Goal: Information Seeking & Learning: Learn about a topic

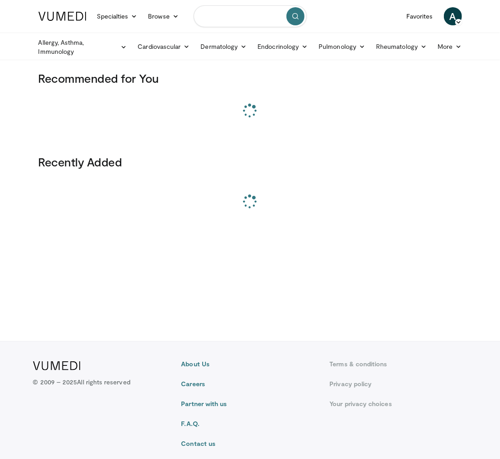
drag, startPoint x: 0, startPoint y: 0, endPoint x: 238, endPoint y: 10, distance: 237.7
click at [238, 10] on input "Search topics, interventions" at bounding box center [250, 16] width 113 height 22
paste input "**********"
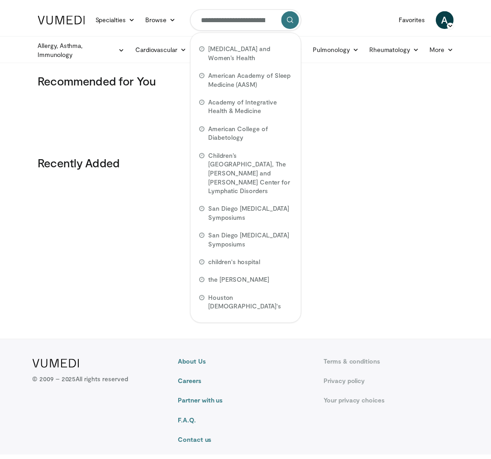
scroll to position [0, 38]
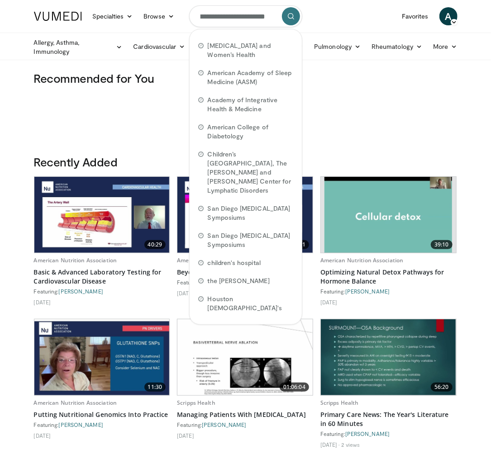
type input "**********"
click at [294, 20] on icon "submit" at bounding box center [290, 16] width 7 height 7
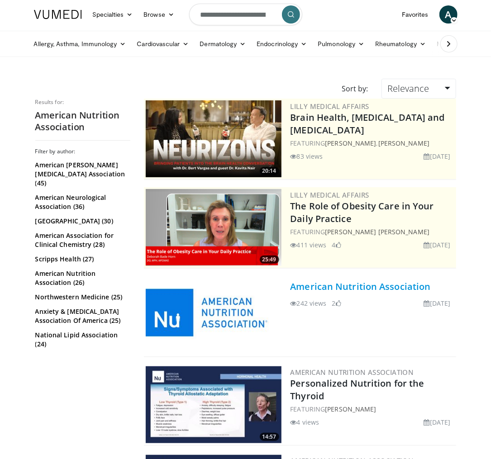
scroll to position [2, 0]
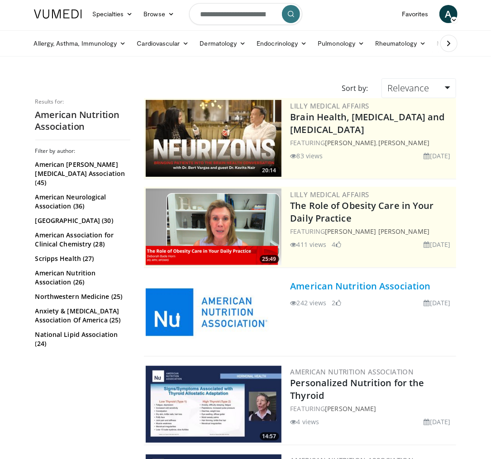
click at [336, 285] on link "American Nutrition Association" at bounding box center [360, 286] width 140 height 12
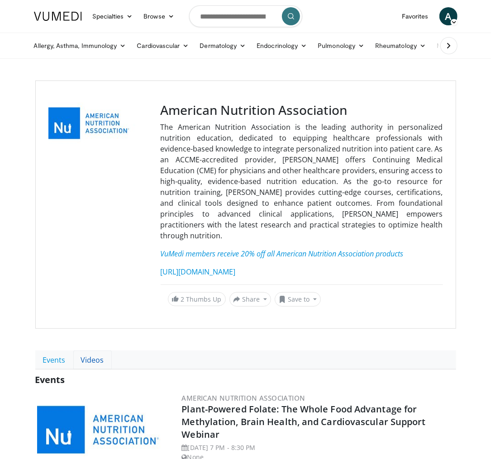
click at [93, 355] on link "Videos" at bounding box center [92, 360] width 38 height 19
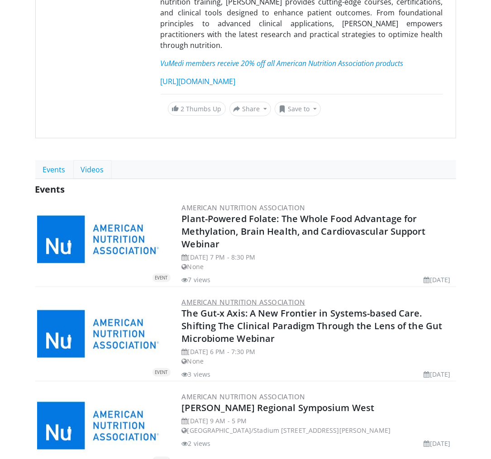
scroll to position [193, 0]
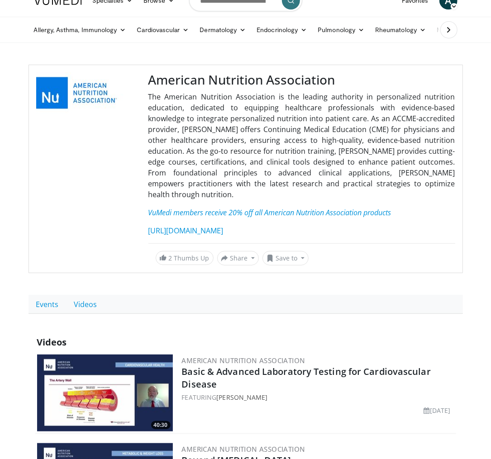
scroll to position [261, 0]
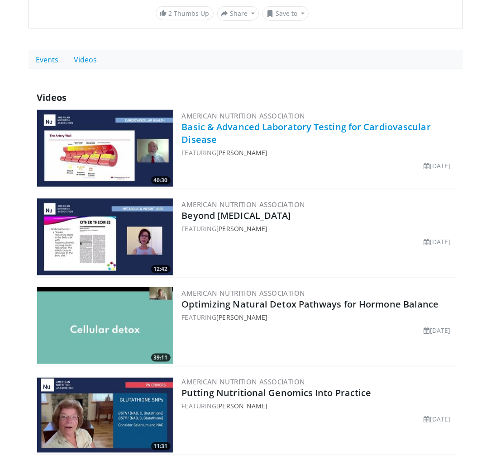
click at [265, 121] on link "Basic & Advanced Laboratory Testing for Cardiovascular Disease" at bounding box center [306, 133] width 249 height 25
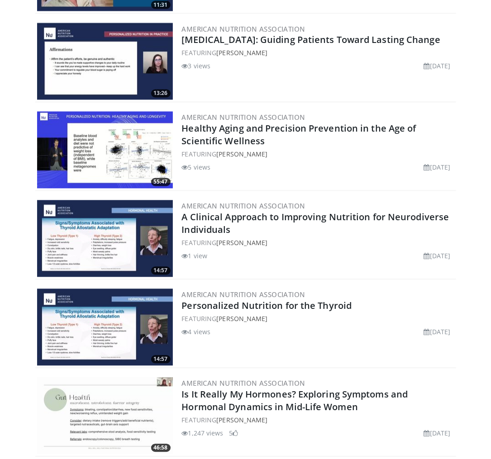
scroll to position [475, 0]
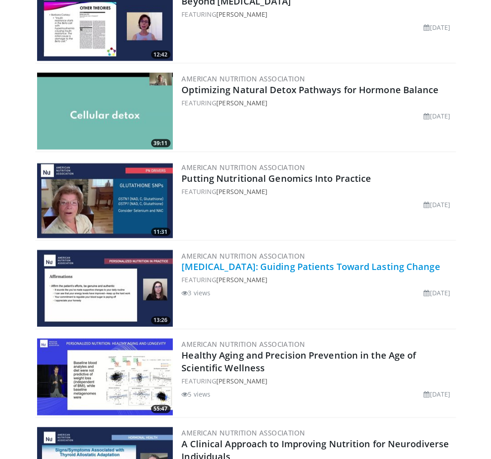
click at [241, 261] on link "[MEDICAL_DATA]: Guiding Patients Toward Lasting Change" at bounding box center [311, 267] width 258 height 12
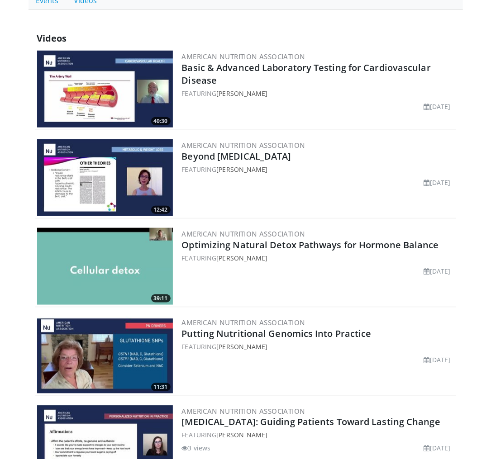
scroll to position [318, 0]
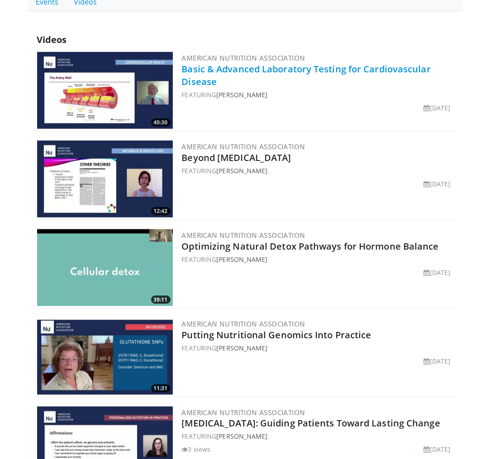
click at [252, 63] on link "Basic & Advanced Laboratory Testing for Cardiovascular Disease" at bounding box center [306, 75] width 249 height 25
click at [273, 63] on link "Basic & Advanced Laboratory Testing for Cardiovascular Disease" at bounding box center [306, 75] width 249 height 25
click at [317, 63] on link "Basic & Advanced Laboratory Testing for Cardiovascular Disease" at bounding box center [306, 75] width 249 height 25
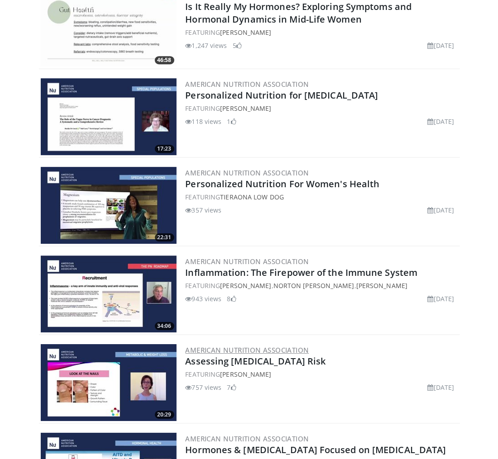
scroll to position [2038, 0]
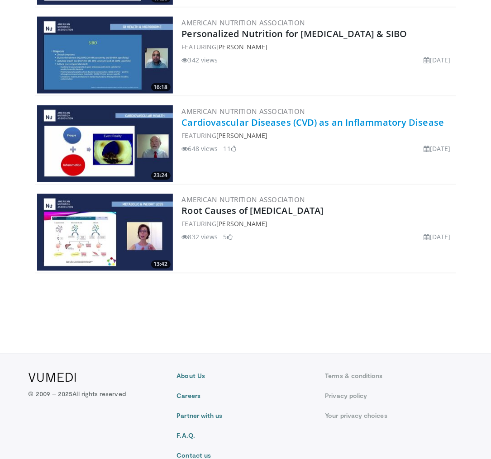
click at [232, 116] on link "Cardiovascular Diseases (CVD) as an Inflammatory Disease" at bounding box center [313, 122] width 262 height 12
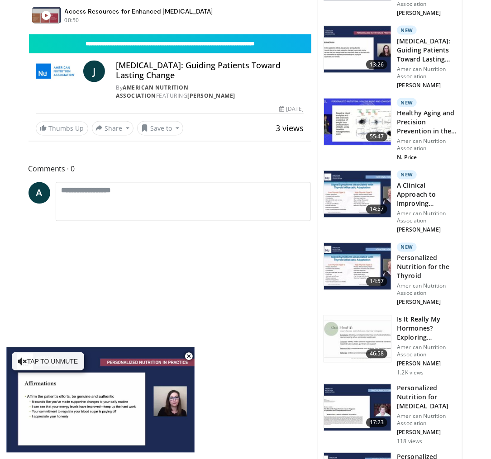
scroll to position [629, 0]
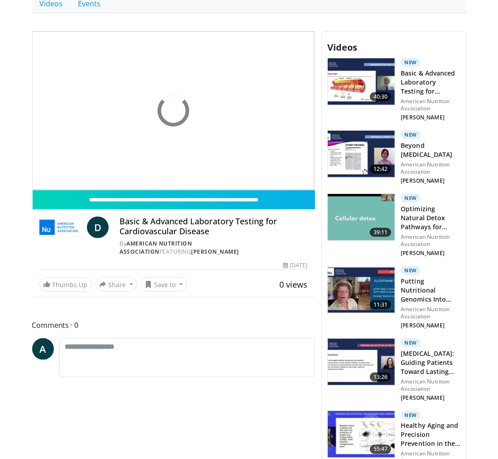
scroll to position [323, 0]
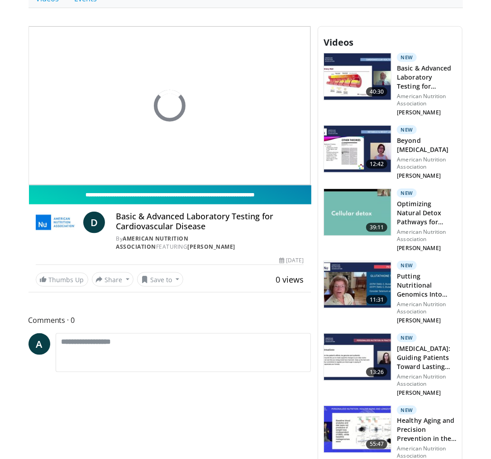
click at [166, 185] on input "**********" at bounding box center [170, 194] width 283 height 19
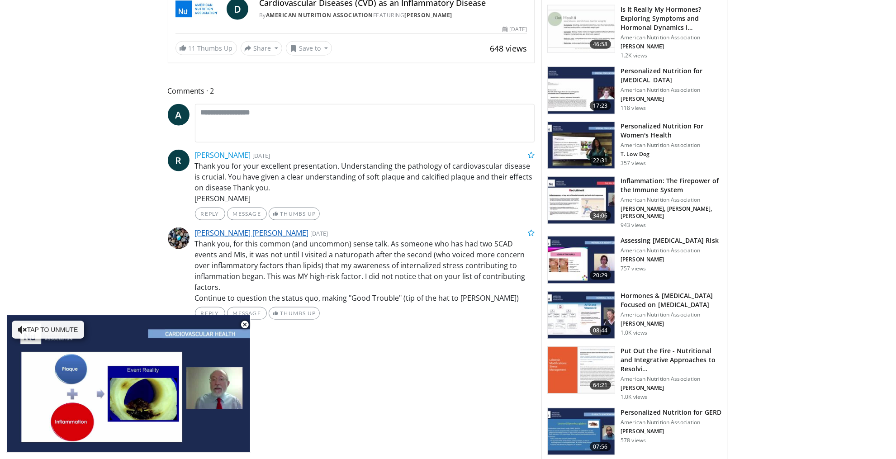
scroll to position [789, 0]
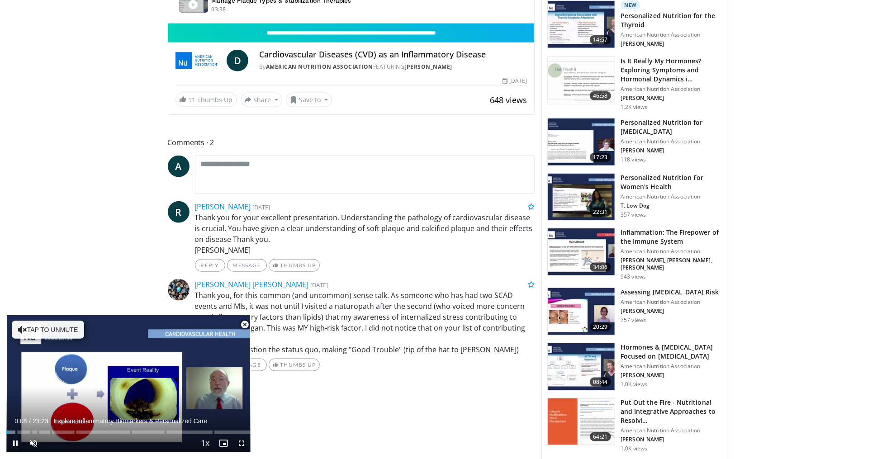
click at [243, 325] on span "Video Player" at bounding box center [245, 325] width 18 height 18
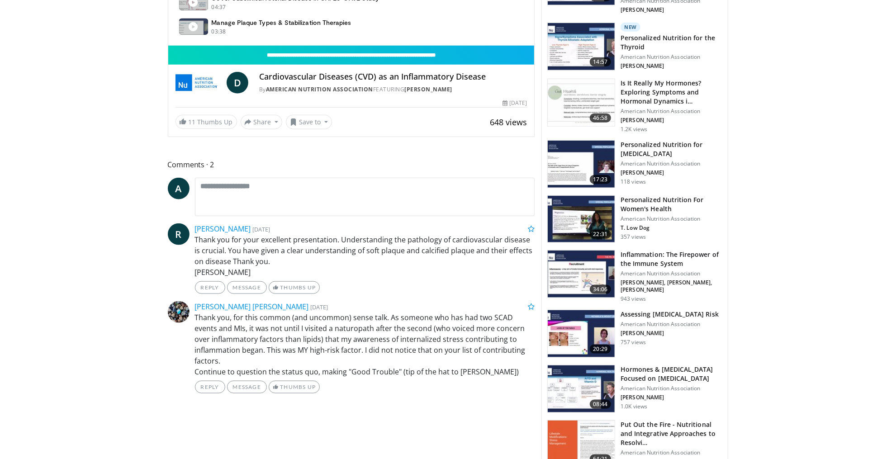
scroll to position [774, 0]
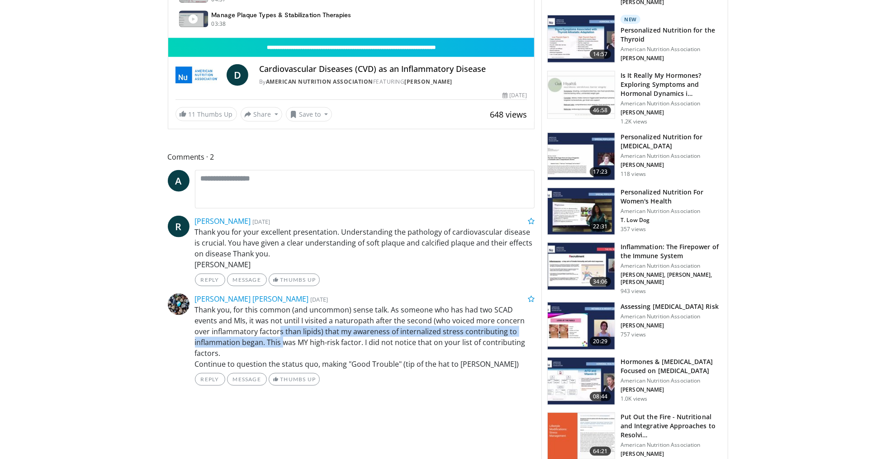
drag, startPoint x: 283, startPoint y: 341, endPoint x: 261, endPoint y: 327, distance: 26.2
click at [261, 327] on p "Thank you, for this common (and uncommon) sense talk. As someone who has had tw…" at bounding box center [365, 336] width 340 height 65
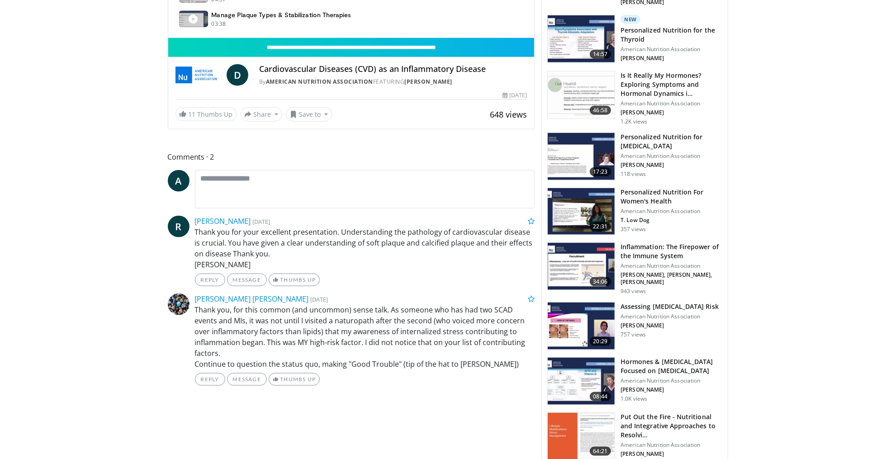
click at [246, 328] on p "Thank you, for this common (and uncommon) sense talk. As someone who has had tw…" at bounding box center [365, 336] width 340 height 65
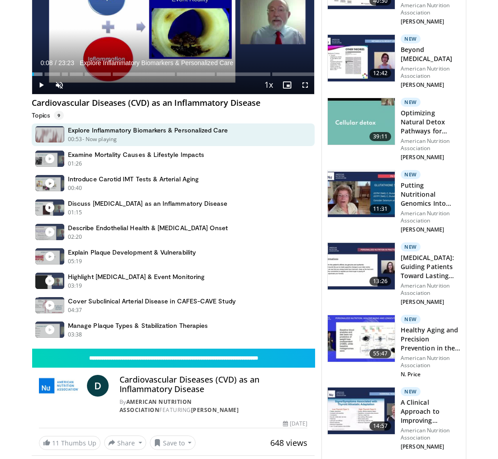
scroll to position [480, 0]
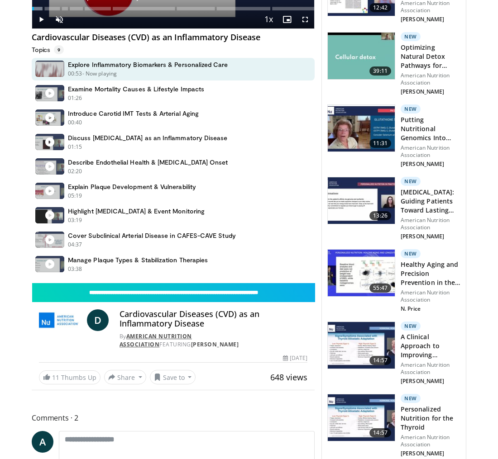
click at [157, 333] on link "American Nutrition Association" at bounding box center [155, 341] width 72 height 16
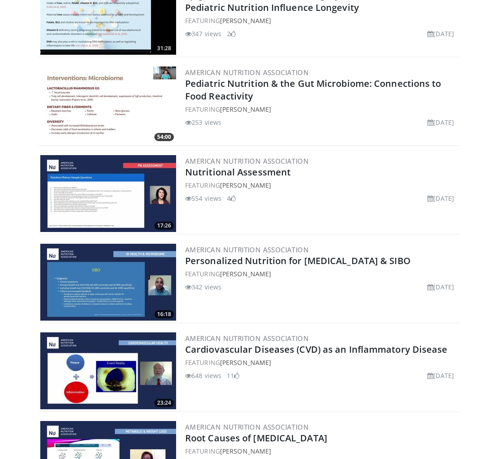
scroll to position [1882, 0]
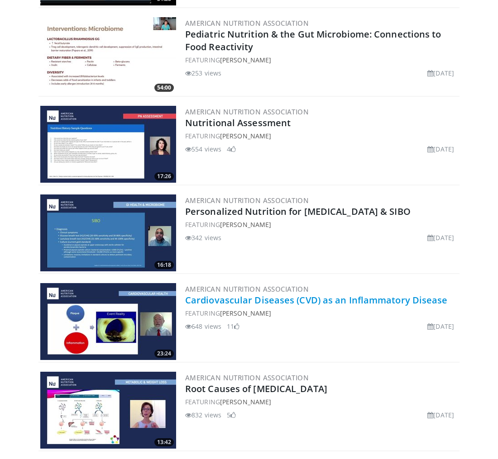
click at [236, 294] on link "Cardiovascular Diseases (CVD) as an Inflammatory Disease" at bounding box center [316, 300] width 262 height 12
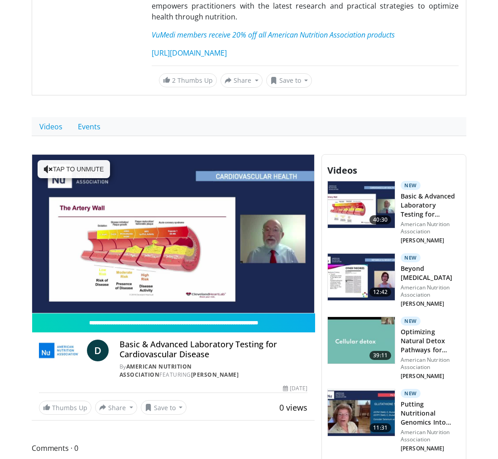
scroll to position [198, 0]
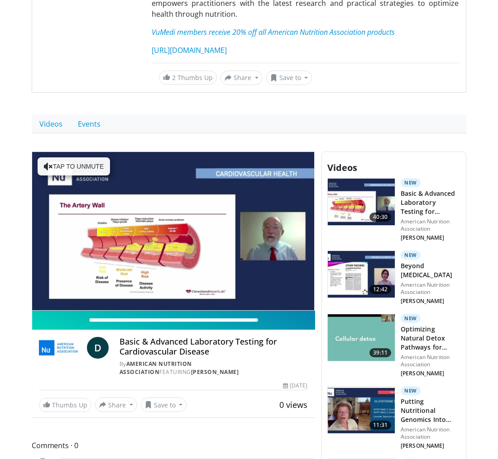
click at [166, 311] on input "**********" at bounding box center [173, 320] width 283 height 19
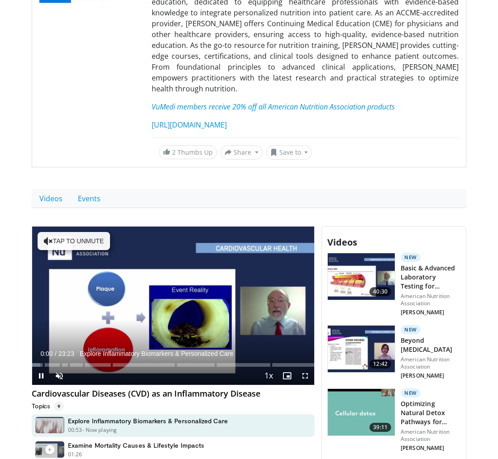
scroll to position [141, 0]
